Goal: Task Accomplishment & Management: Complete application form

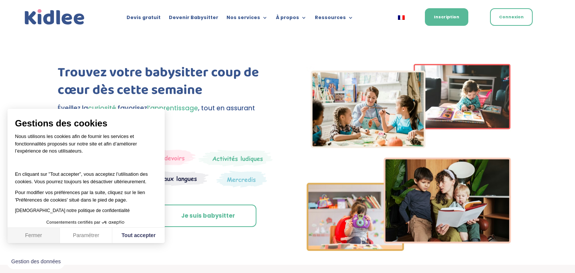
click at [34, 230] on button "Fermer" at bounding box center [33, 236] width 52 height 16
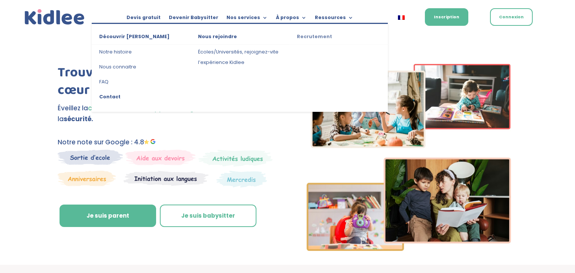
click at [312, 36] on link "Recrutement" at bounding box center [338, 37] width 99 height 13
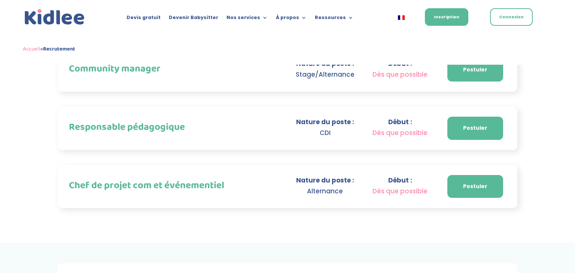
scroll to position [474, 0]
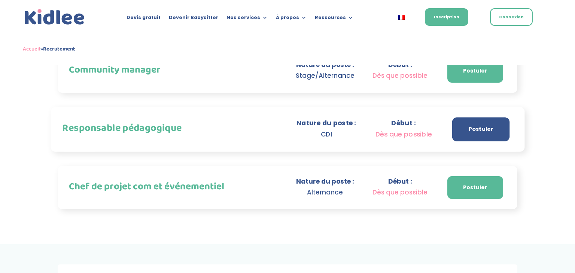
click at [470, 118] on link "Postuler" at bounding box center [480, 130] width 57 height 24
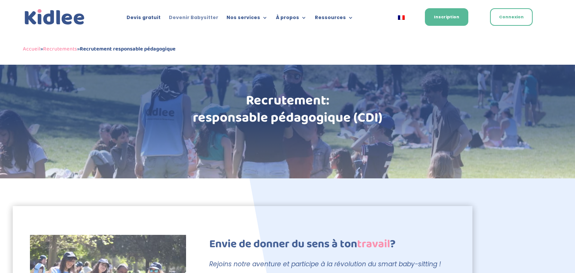
click at [210, 16] on link "Devenir Babysitter" at bounding box center [193, 19] width 49 height 8
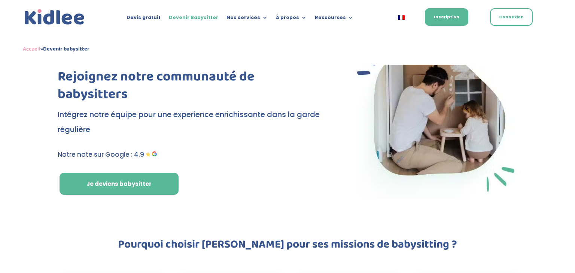
scroll to position [37, 0]
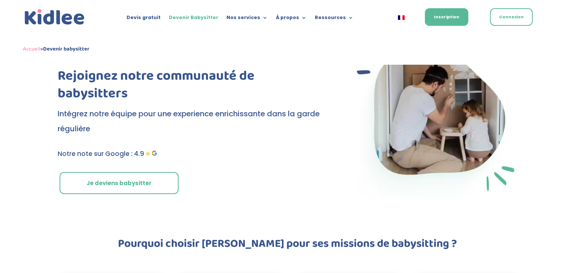
click at [96, 192] on link "Je deviens babysitter" at bounding box center [119, 183] width 119 height 22
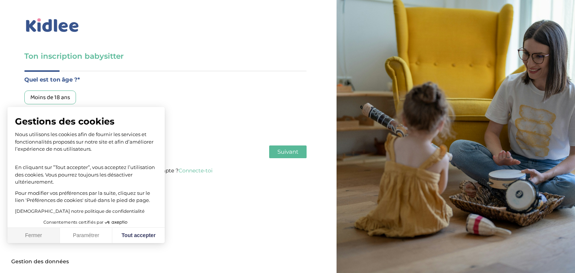
click at [38, 241] on button "Fermer" at bounding box center [33, 236] width 52 height 16
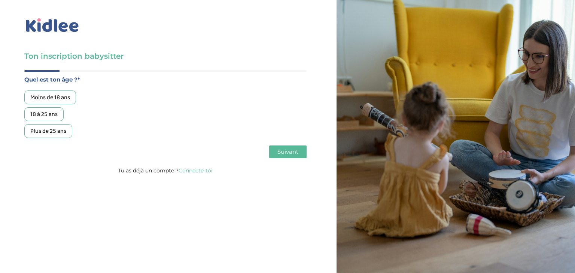
click at [45, 129] on div "Plus de 25 ans" at bounding box center [48, 131] width 48 height 14
click at [287, 147] on button "Suivant" at bounding box center [287, 152] width 37 height 13
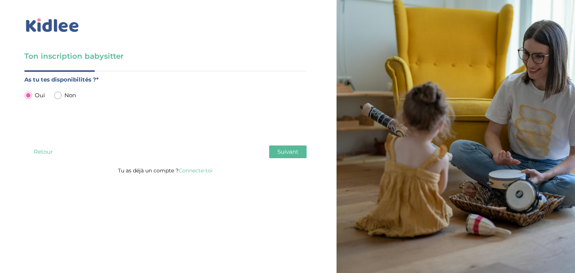
click at [290, 151] on span "Suivant" at bounding box center [287, 151] width 21 height 7
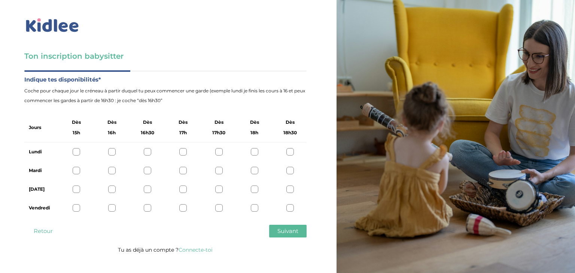
click at [77, 152] on div at bounding box center [76, 151] width 7 height 7
click at [113, 151] on div at bounding box center [111, 151] width 7 height 7
click at [70, 150] on div "Lundi" at bounding box center [165, 152] width 282 height 19
click at [75, 152] on div at bounding box center [76, 151] width 7 height 7
click at [76, 168] on div at bounding box center [76, 170] width 7 height 7
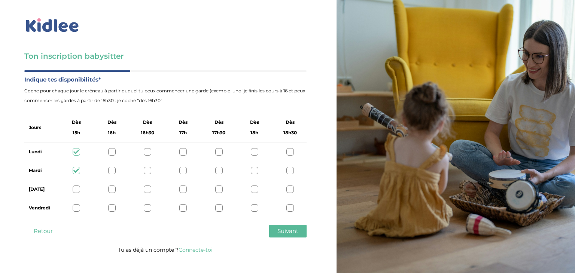
click at [76, 186] on div at bounding box center [76, 189] width 7 height 7
click at [75, 206] on div at bounding box center [76, 207] width 7 height 7
click at [286, 227] on button "Suivant" at bounding box center [287, 231] width 37 height 13
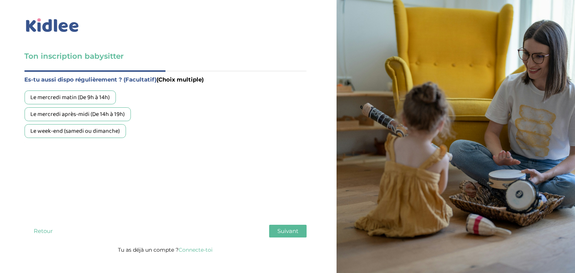
click at [90, 110] on div "Le mercredi après-midi (De 14h à 19h)" at bounding box center [77, 114] width 106 height 14
click at [83, 98] on div "Le mercredi matin (De 9h à 14h)" at bounding box center [69, 98] width 91 height 14
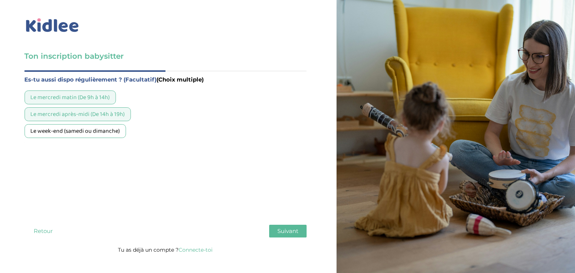
click at [76, 133] on div "Le week-end (samedi ou dimanche)" at bounding box center [74, 131] width 101 height 14
click at [292, 232] on span "Suivant" at bounding box center [287, 231] width 21 height 7
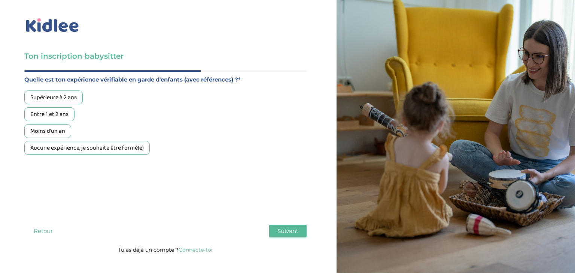
click at [111, 152] on div "Aucune expérience, je souhaite être formé(e)" at bounding box center [86, 148] width 125 height 14
click at [281, 229] on span "Suivant" at bounding box center [287, 231] width 21 height 7
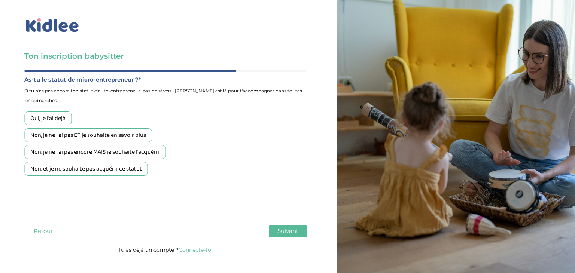
click at [44, 229] on button "Retour" at bounding box center [42, 231] width 37 height 13
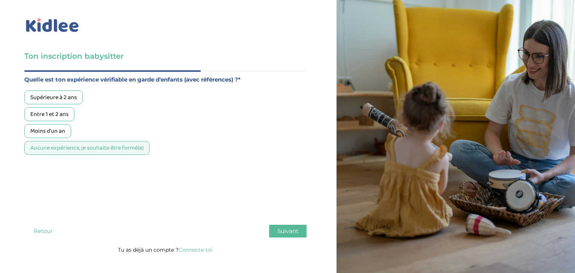
click at [72, 95] on div "Supérieure à 2 ans" at bounding box center [53, 98] width 58 height 14
click at [283, 229] on span "Suivant" at bounding box center [287, 231] width 21 height 7
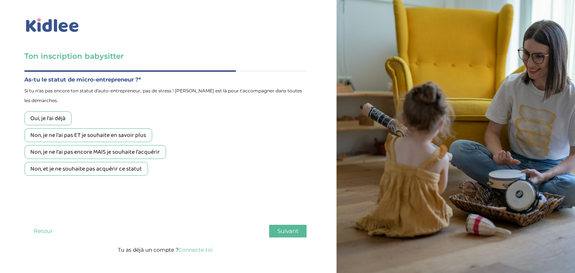
click at [39, 234] on button "Retour" at bounding box center [42, 231] width 37 height 13
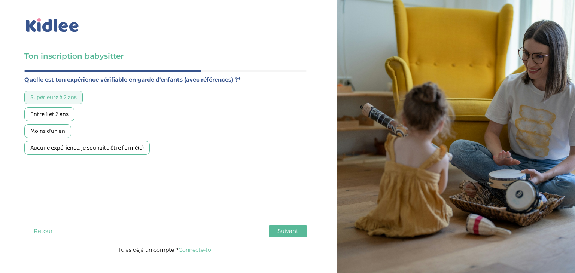
click at [50, 146] on div "Aucune expérience, je souhaite être formé(e)" at bounding box center [86, 148] width 125 height 14
click at [278, 227] on button "Suivant" at bounding box center [287, 231] width 37 height 13
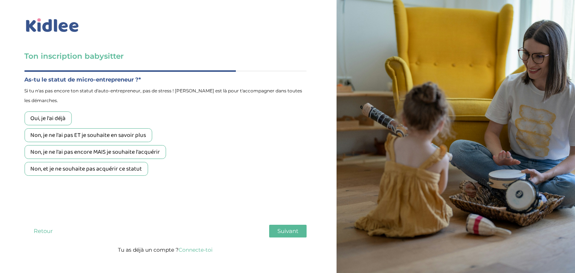
click at [42, 116] on div "Oui, je l'ai déjà" at bounding box center [47, 119] width 47 height 14
click at [284, 234] on span "Suivant" at bounding box center [287, 231] width 21 height 7
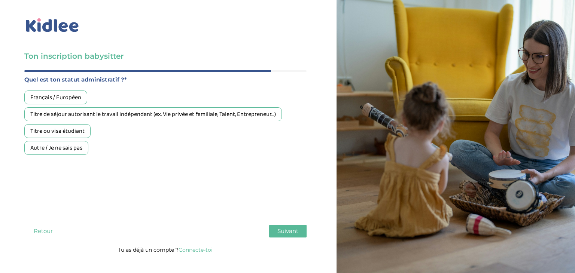
click at [133, 118] on div "Titre de séjour autorisant le travail indépendant (ex. Vie privée et familiale,…" at bounding box center [153, 114] width 258 height 14
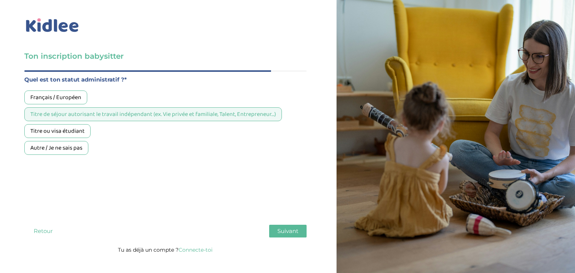
click at [297, 236] on button "Suivant" at bounding box center [287, 231] width 37 height 13
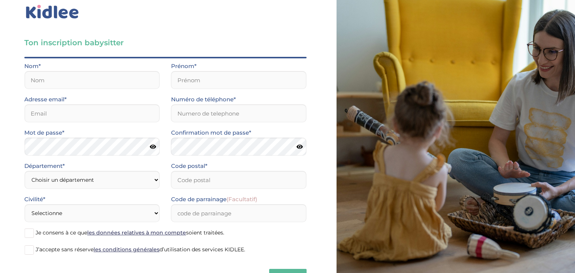
scroll to position [13, 0]
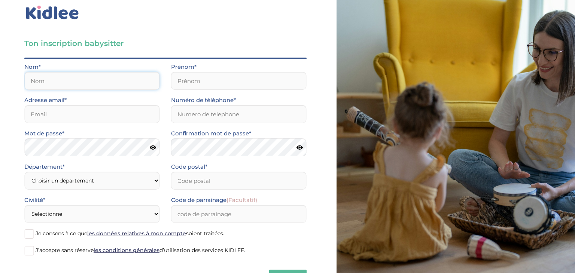
click at [42, 74] on input "text" at bounding box center [92, 81] width 136 height 18
type input "kedjbour"
type input "sarra"
type input "[EMAIL_ADDRESS][DOMAIN_NAME]"
type input "0753955783"
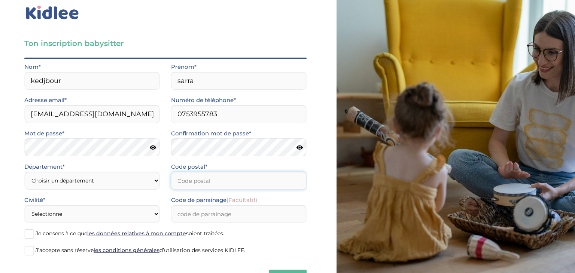
type input "45072"
click at [152, 149] on icon at bounding box center [153, 148] width 6 height 6
click at [302, 147] on icon at bounding box center [300, 148] width 6 height 6
click at [118, 178] on select "Choisir un département [GEOGRAPHIC_DATA] (75) [GEOGRAPHIC_DATA] (92) [GEOGRAPHI…" at bounding box center [92, 181] width 136 height 18
select select "92"
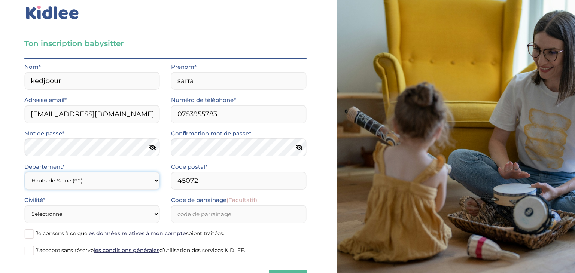
click at [24, 172] on select "Choisir un département [GEOGRAPHIC_DATA] (75) [GEOGRAPHIC_DATA] (92) [GEOGRAPHI…" at bounding box center [92, 181] width 136 height 18
click at [219, 183] on input "45072" at bounding box center [239, 181] width 136 height 18
type input "92310"
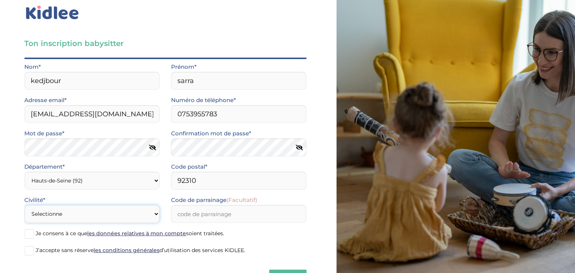
click at [146, 215] on select "Selectionne Mr [PERSON_NAME]" at bounding box center [92, 214] width 136 height 18
select select "1"
click at [24, 205] on select "Selectionne Mr [PERSON_NAME]" at bounding box center [92, 214] width 136 height 18
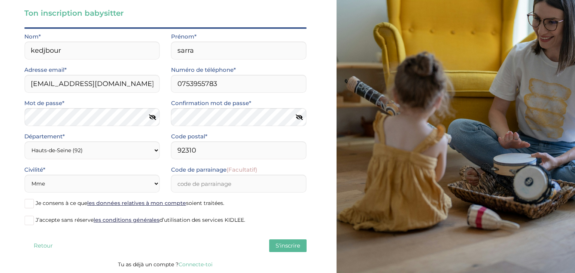
click at [29, 202] on span at bounding box center [28, 203] width 9 height 9
click at [0, 0] on input "Je consens à ce que les données relatives à mon compte soient traitées." at bounding box center [0, 0] width 0 height 0
click at [31, 222] on span at bounding box center [28, 220] width 9 height 9
click at [0, 0] on input "J’accepte sans réserve les conditions générales d’utilisation des services KIDL…" at bounding box center [0, 0] width 0 height 0
